Goal: Transaction & Acquisition: Purchase product/service

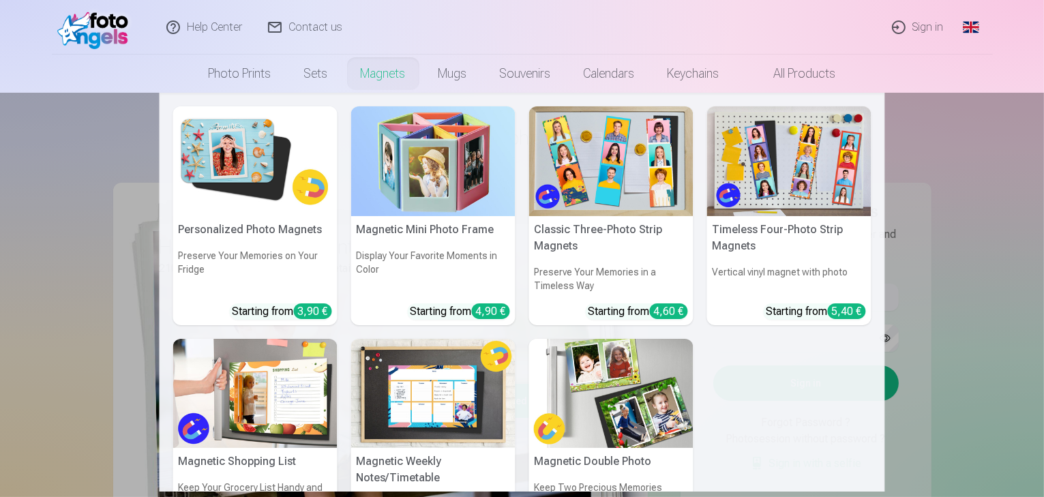
click at [67, 167] on nav "Personalized Photo Magnets Preserve Your Memories on Your Fridge Starting from …" at bounding box center [522, 292] width 1044 height 399
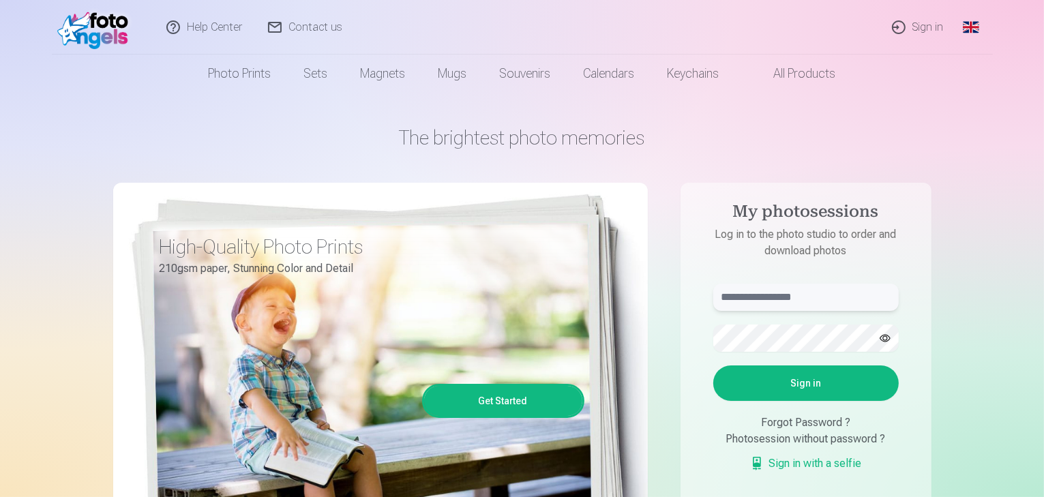
click at [799, 299] on input "text" at bounding box center [805, 297] width 185 height 27
